Goal: Transaction & Acquisition: Purchase product/service

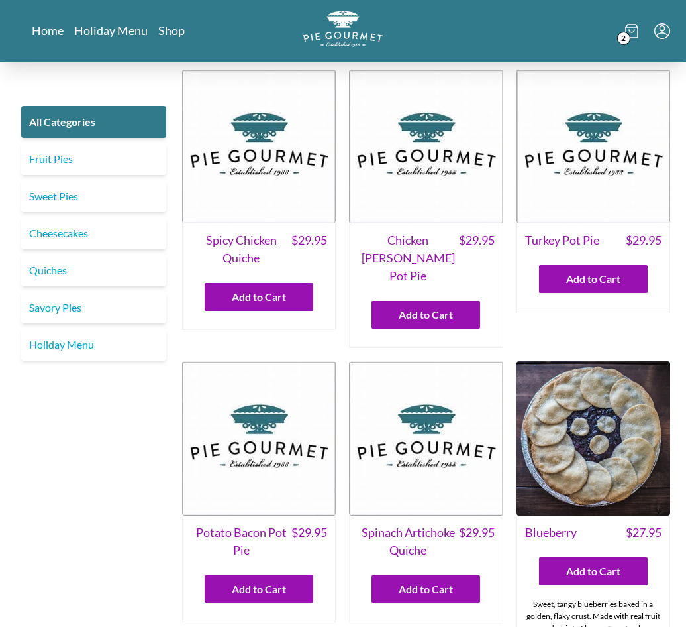
scroll to position [713, 0]
click at [617, 38] on span "2" at bounding box center [623, 38] width 13 height 13
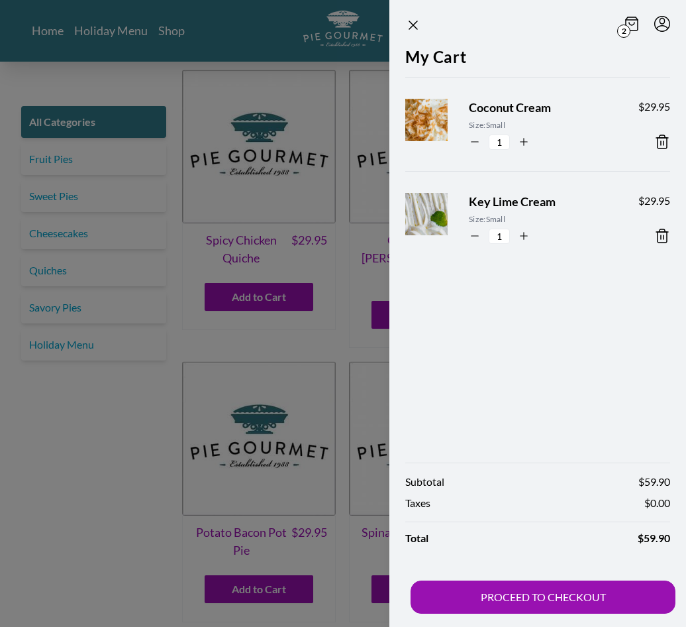
click at [479, 147] on icon "button" at bounding box center [475, 142] width 12 height 12
type input "0"
click at [474, 232] on icon "button" at bounding box center [475, 236] width 12 height 12
type input "0"
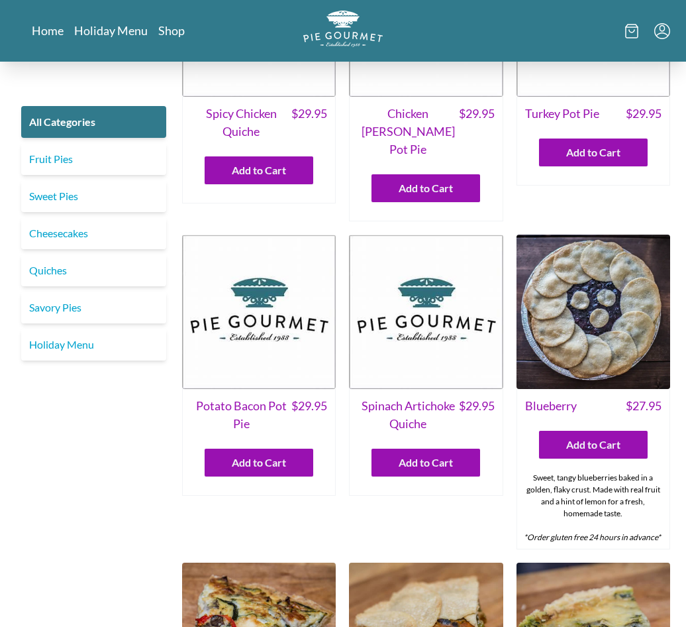
scroll to position [126, 0]
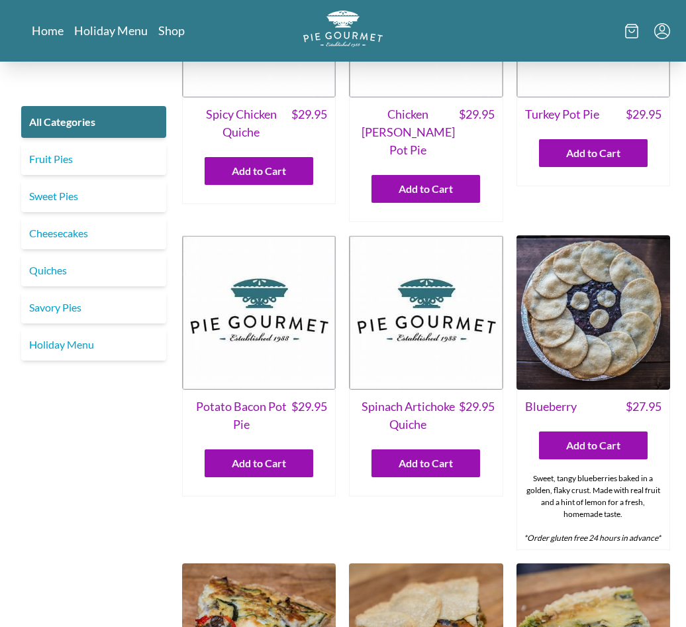
click at [662, 36] on icon "Menu" at bounding box center [662, 31] width 16 height 16
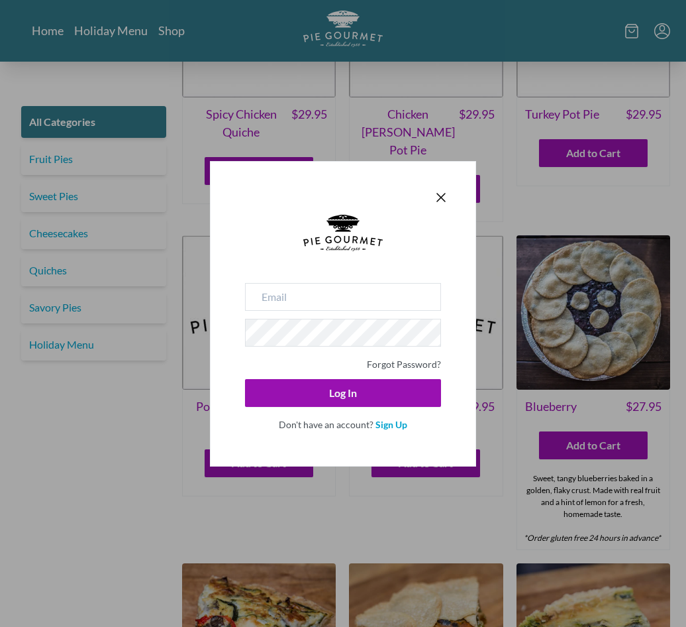
click at [440, 195] on icon "Close panel" at bounding box center [441, 197] width 8 height 8
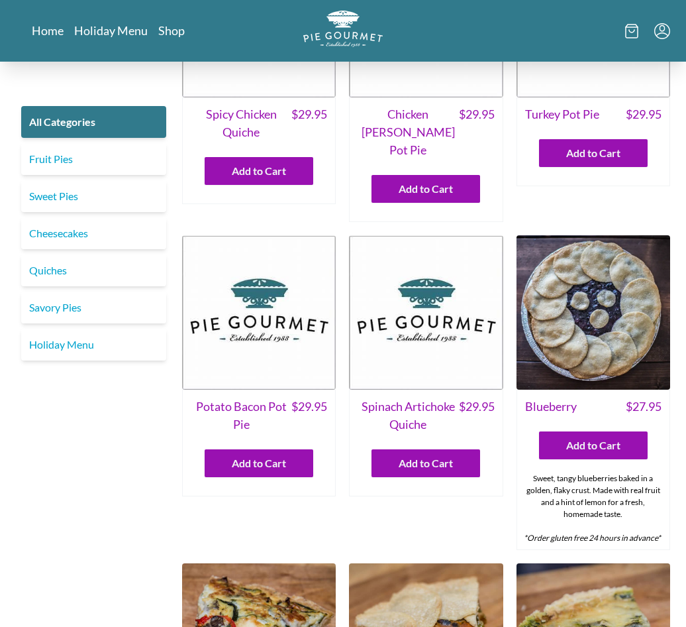
click at [625, 32] on icon at bounding box center [631, 31] width 13 height 15
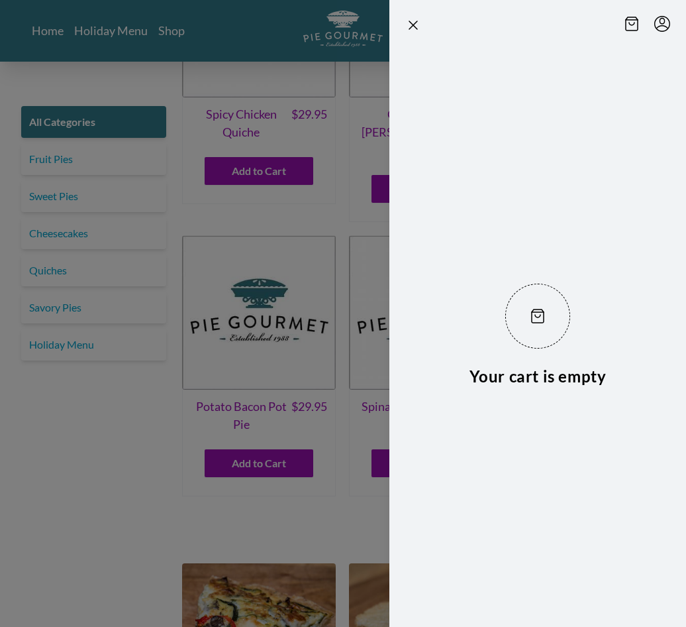
click at [415, 28] on icon "Close panel" at bounding box center [413, 25] width 16 height 16
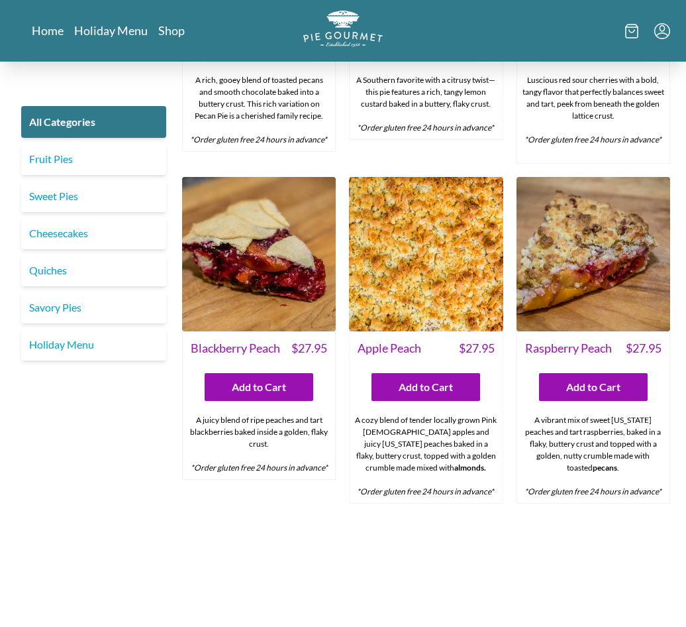
scroll to position [3331, 0]
